Goal: Find specific page/section: Find specific page/section

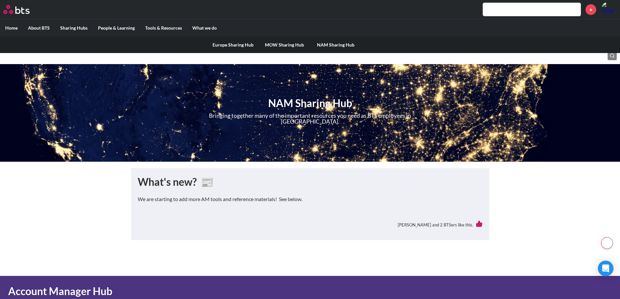
click at [318, 42] on link "NAM Sharing Hub" at bounding box center [335, 44] width 51 height 17
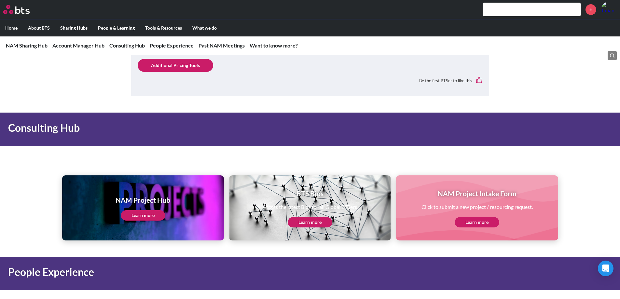
scroll to position [684, 0]
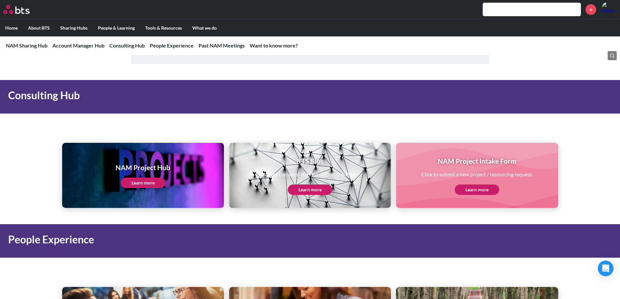
click at [148, 179] on link "Learn more" at bounding box center [143, 183] width 45 height 10
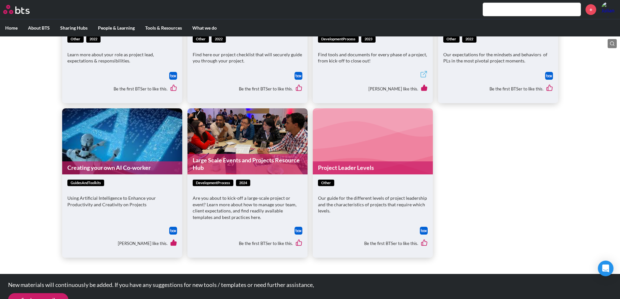
scroll to position [163, 0]
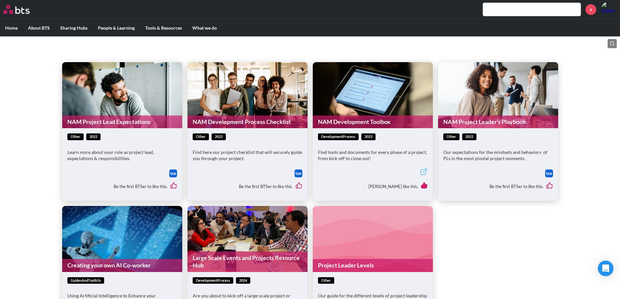
click at [293, 121] on link "NAM Development Process Checklist" at bounding box center [248, 122] width 120 height 13
click at [519, 117] on link "NAM Project Leader’s Playbook" at bounding box center [498, 122] width 120 height 13
click at [222, 100] on figure "NAM Development Process Checklist" at bounding box center [248, 95] width 120 height 66
click at [213, 124] on link "NAM Development Process Checklist" at bounding box center [248, 122] width 120 height 13
